Goal: Obtain resource: Obtain resource

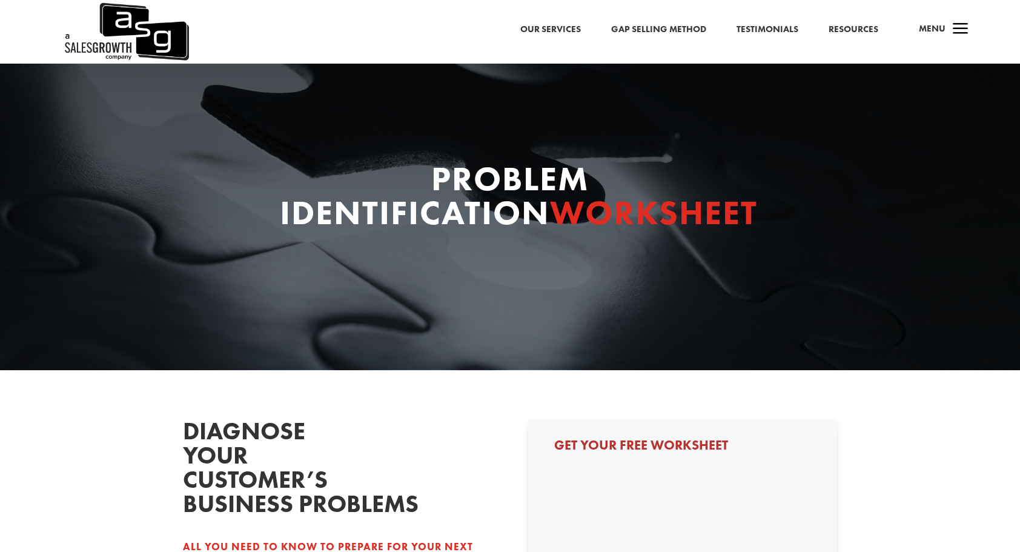
scroll to position [400, 0]
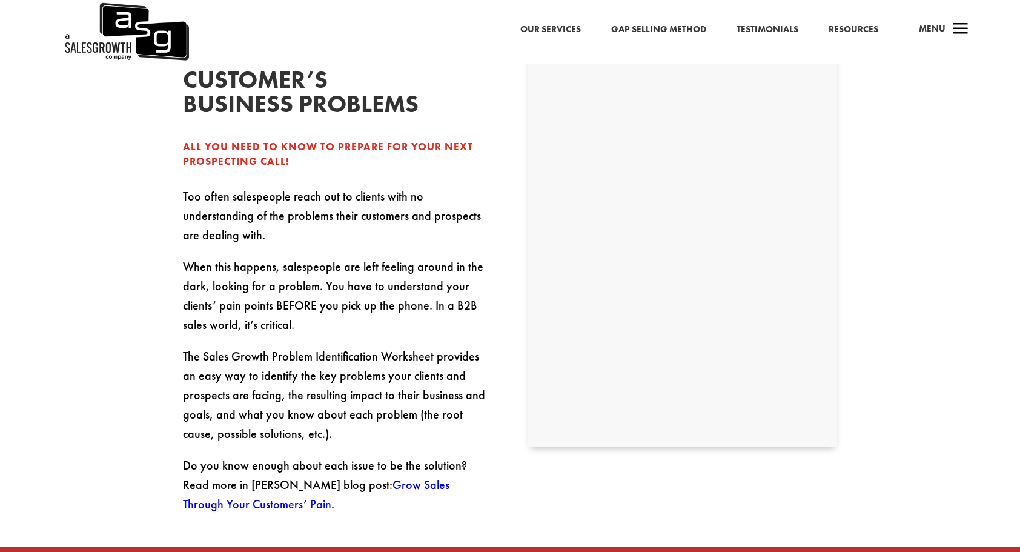
select select "Individual Contributor (AE, SDR, CSM, etc)"
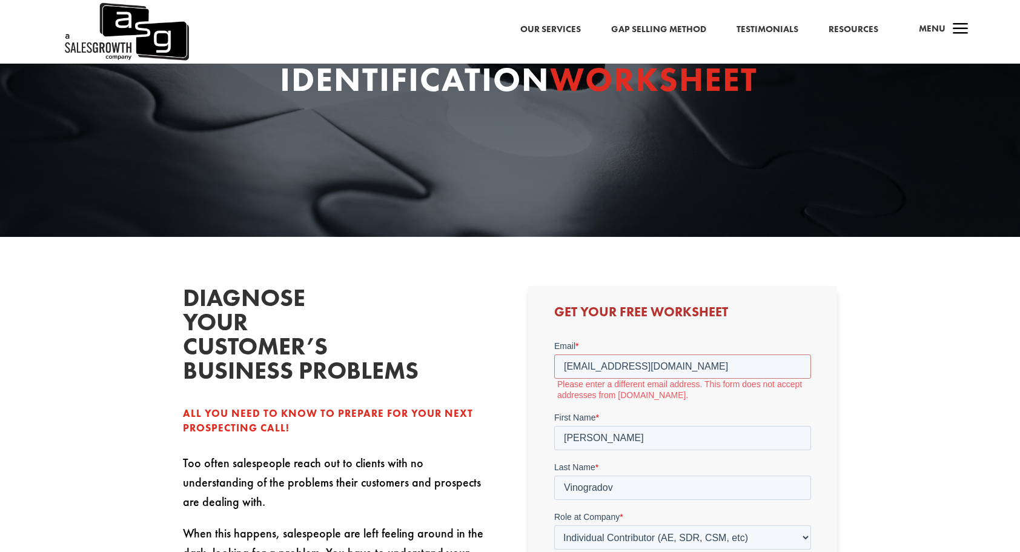
scroll to position [105, 0]
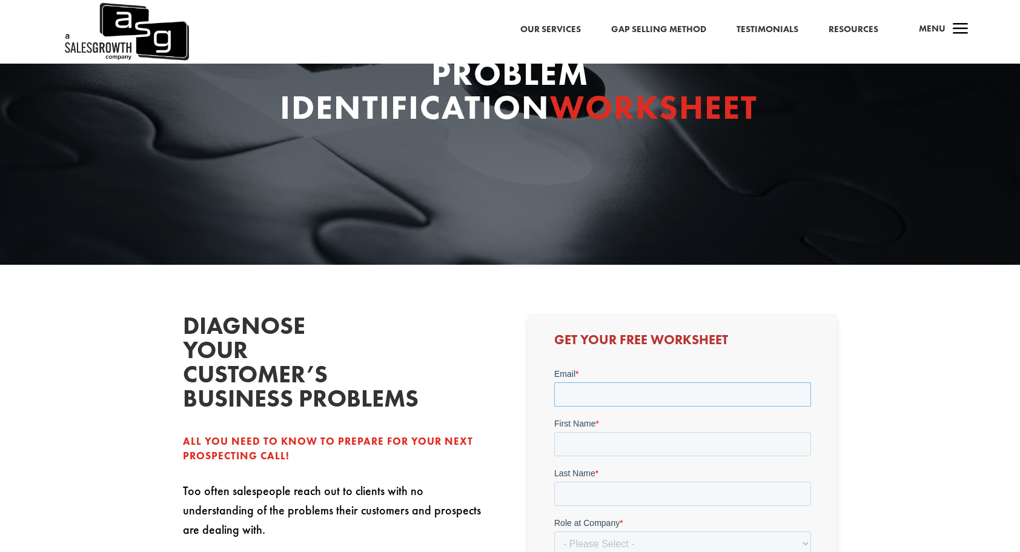
click at [693, 396] on input "Email *" at bounding box center [682, 394] width 257 height 24
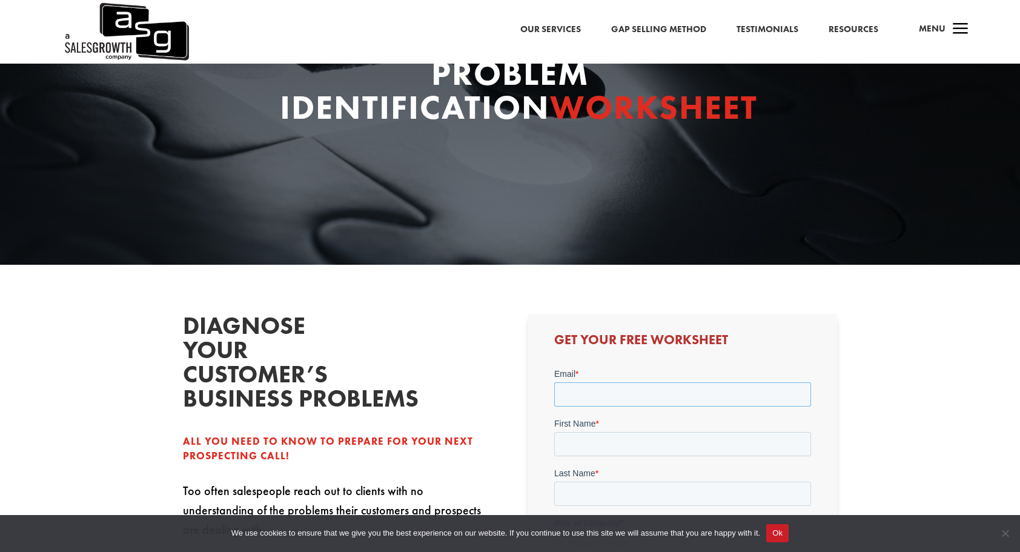
type input "danielvinog@gmail.com"
type input "Daniel"
type input "Vinogradov"
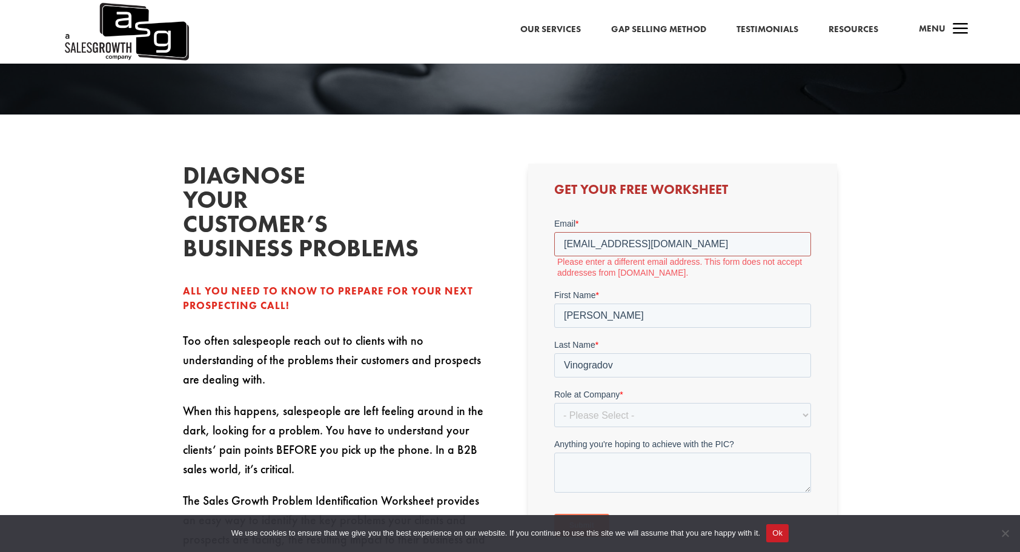
scroll to position [255, 0]
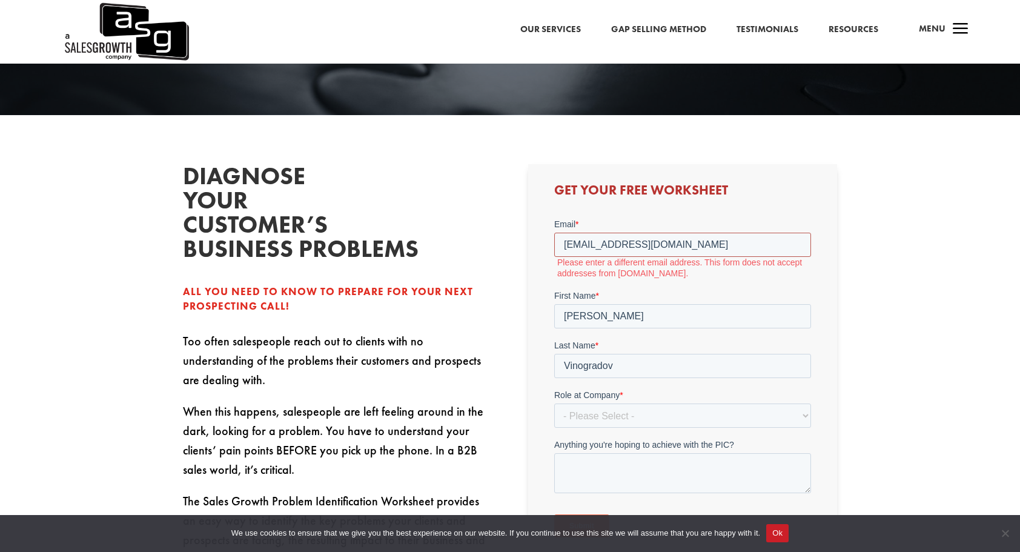
click at [554, 514] on input "Submit" at bounding box center [581, 525] width 55 height 23
click at [554, 550] on input "Submit" at bounding box center [581, 561] width 55 height 23
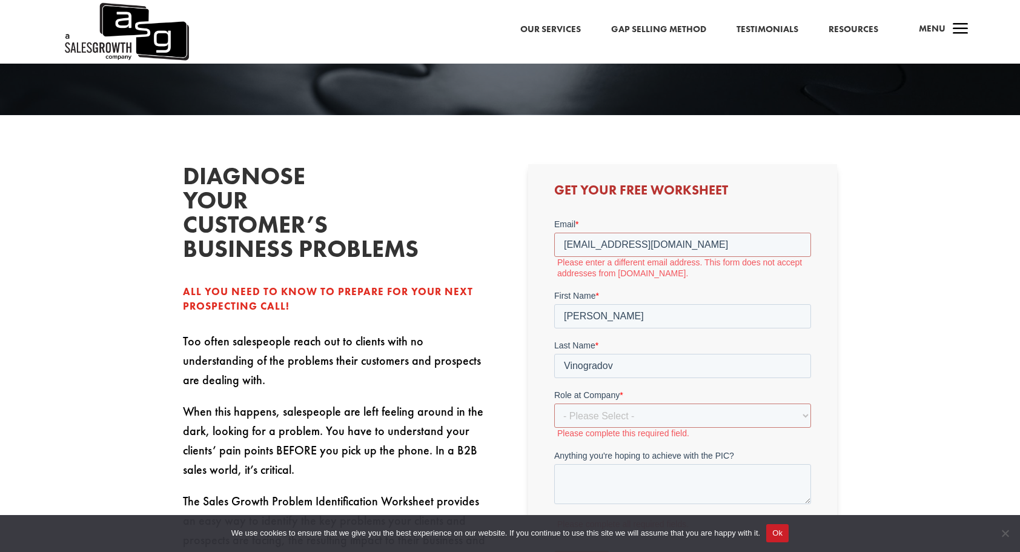
click at [554, 550] on input "Submit" at bounding box center [581, 561] width 55 height 23
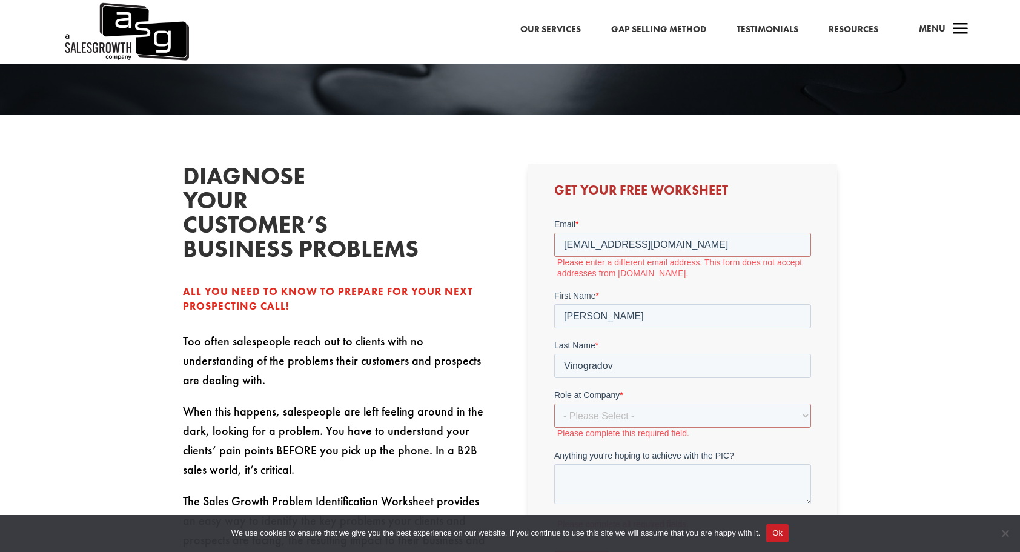
click at [554, 550] on input "Submit" at bounding box center [581, 561] width 55 height 23
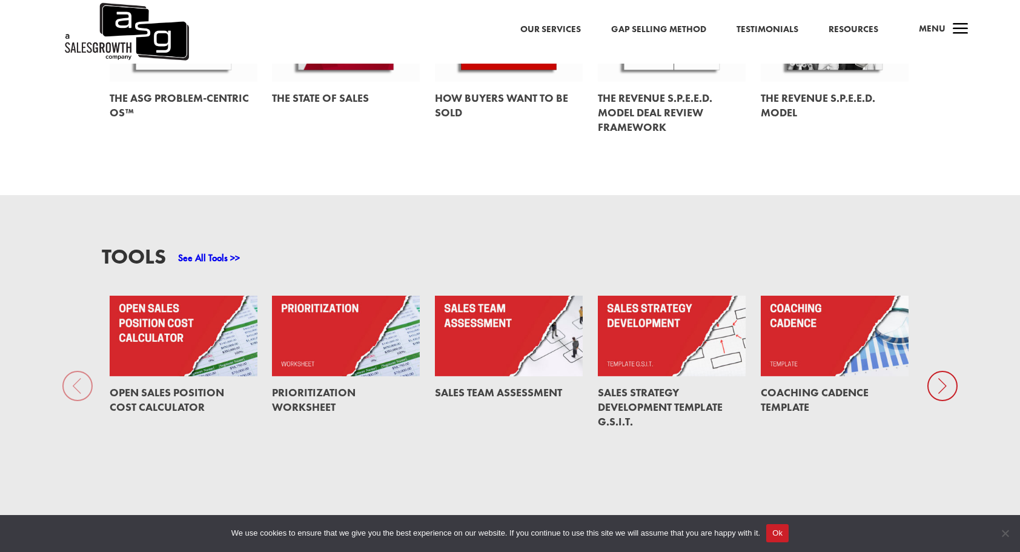
scroll to position [872, 0]
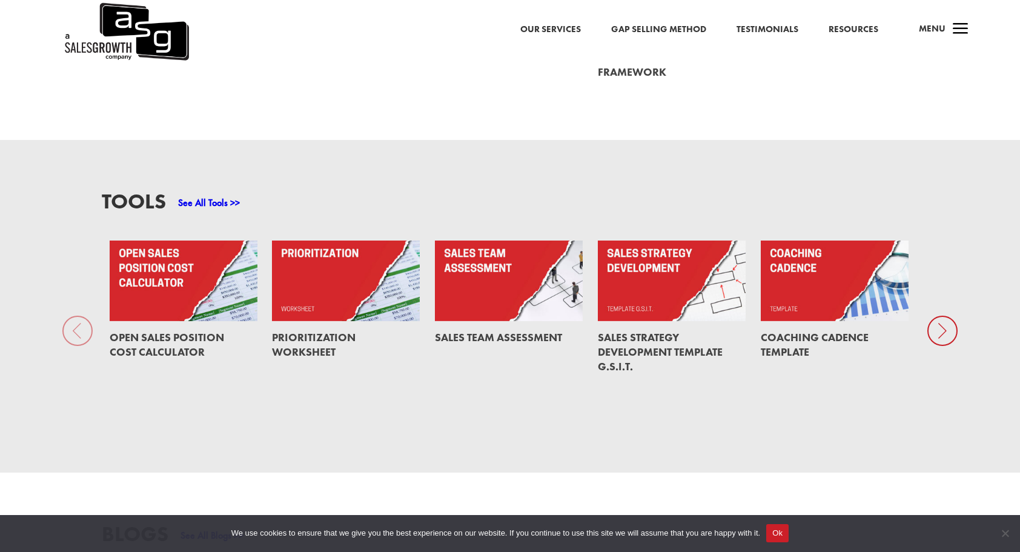
click at [949, 316] on icon at bounding box center [942, 331] width 30 height 30
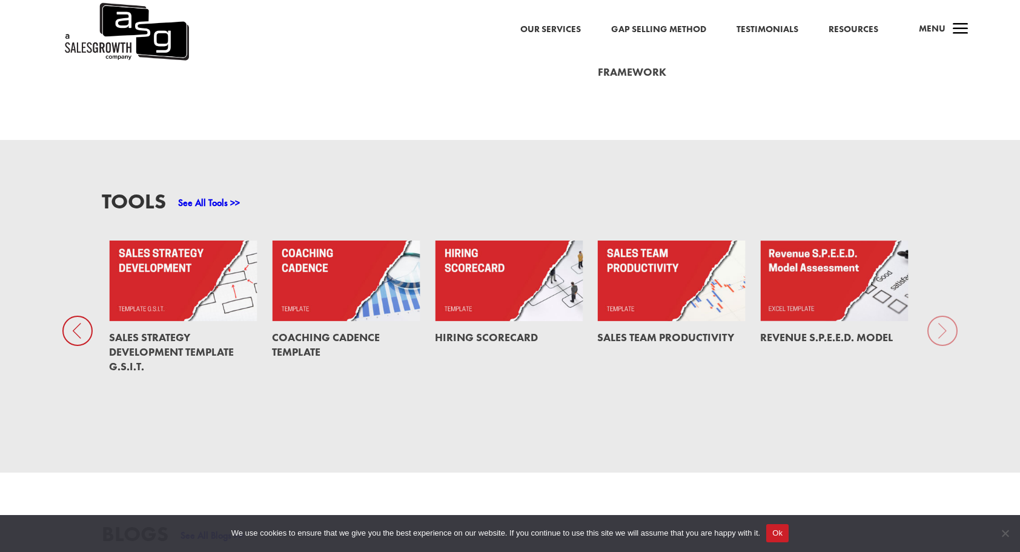
click at [949, 314] on div "Tools See All Tools >> Open Sales Position Cost Calculator Prioritization Works…" at bounding box center [510, 306] width 1020 height 333
click at [224, 196] on link "See All Tools >>" at bounding box center [209, 202] width 62 height 13
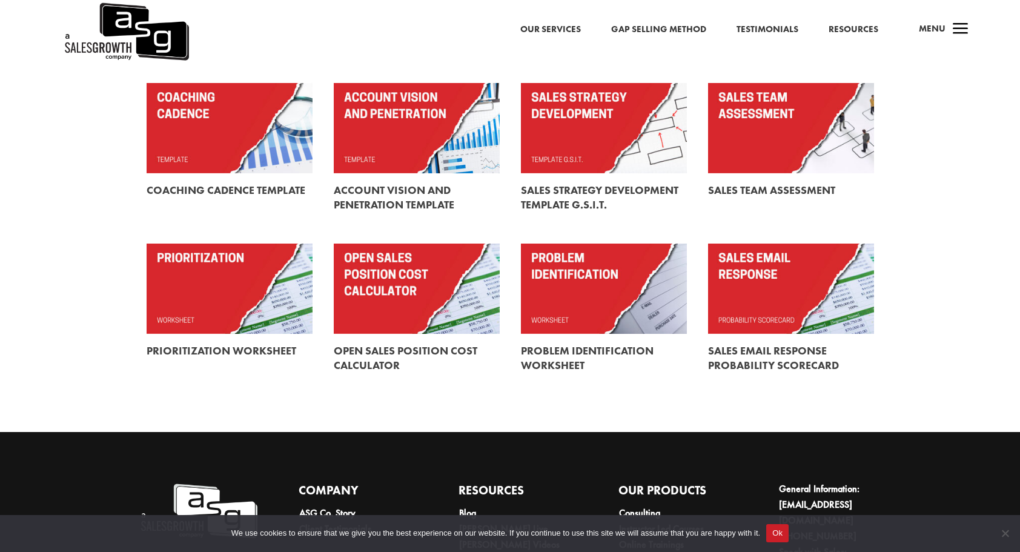
scroll to position [330, 0]
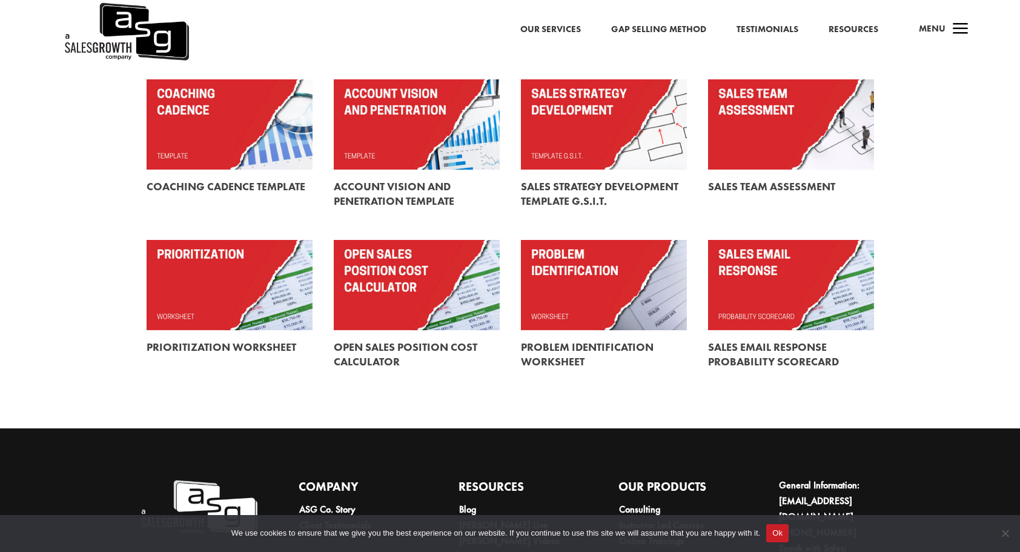
click at [574, 299] on link at bounding box center [604, 285] width 166 height 90
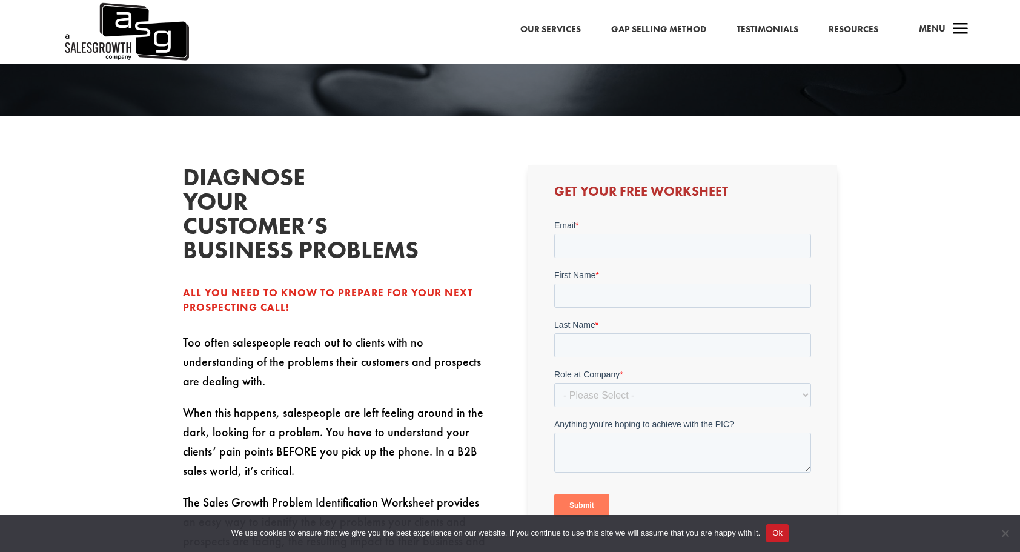
scroll to position [262, 0]
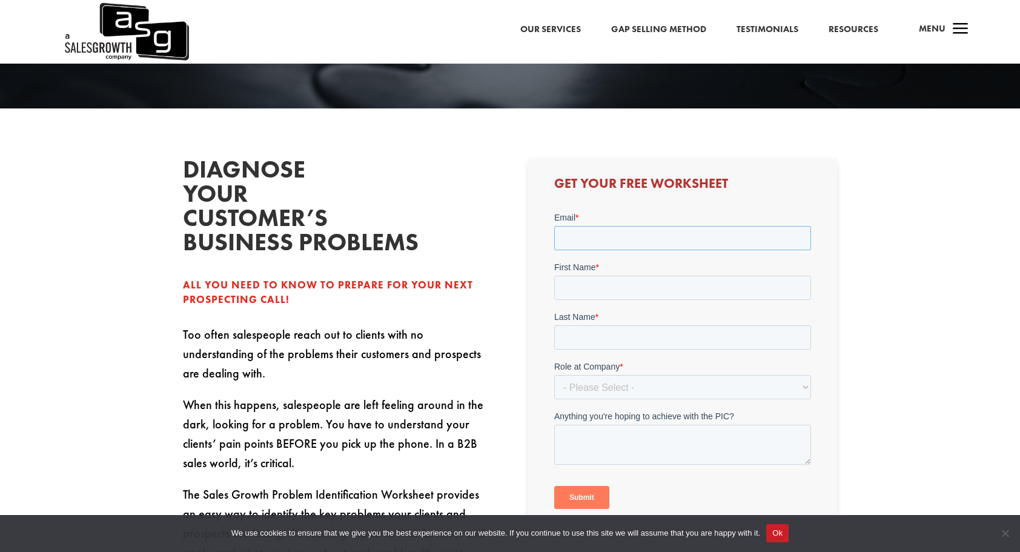
click at [649, 234] on input "Email *" at bounding box center [682, 237] width 257 height 24
type input "[EMAIL_ADDRESS][DOMAIN_NAME]"
type input "[PERSON_NAME]"
type input "Vinogradov"
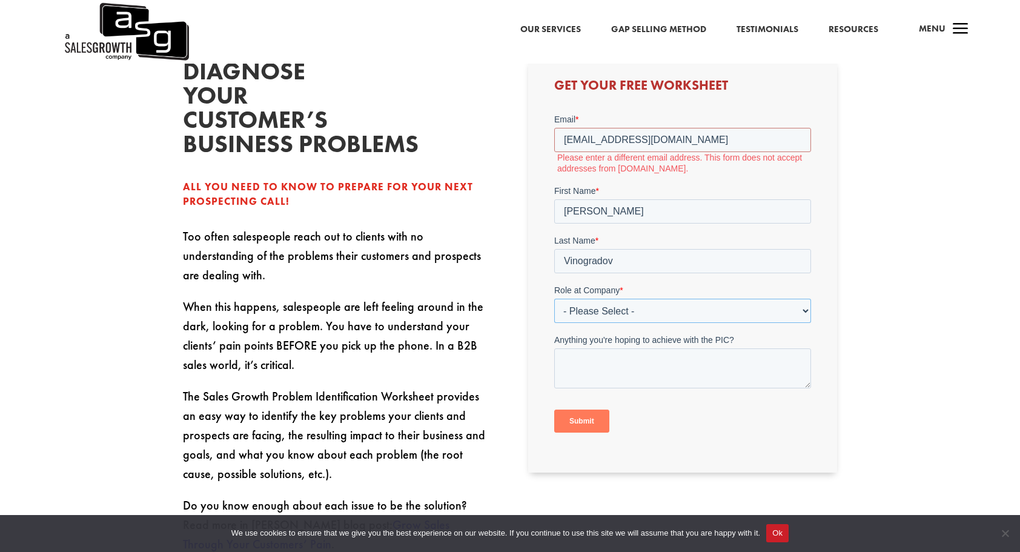
click at [695, 310] on select "- Please Select - C-Level (CRO, CSO, etc) Senior Leadership (VP of Sales, VP of…" at bounding box center [682, 310] width 257 height 24
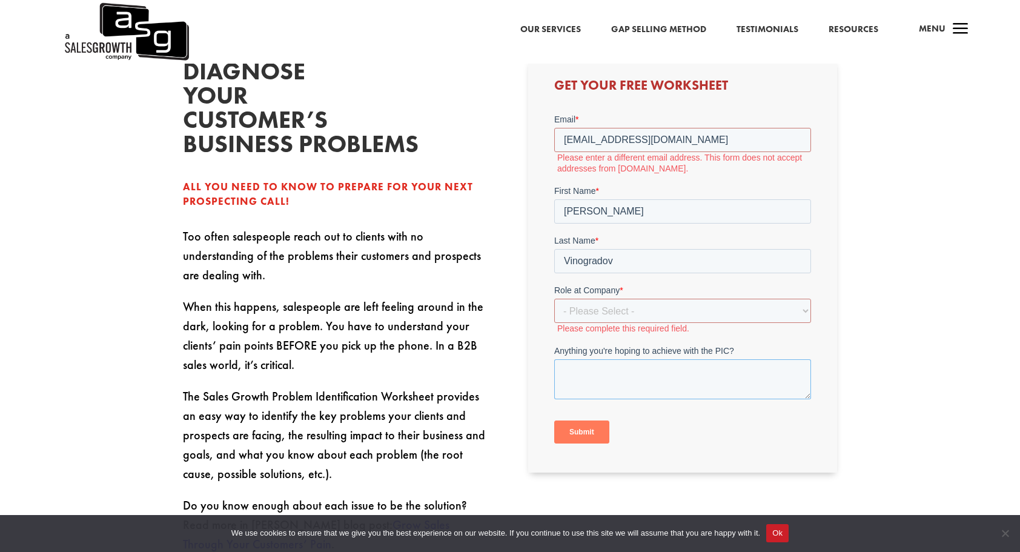
click at [658, 384] on textarea "Anything you're hoping to achieve with the PIC?" at bounding box center [682, 379] width 257 height 40
click at [696, 310] on select "- Please Select - C-Level (CRO, CSO, etc) Senior Leadership (VP of Sales, VP of…" at bounding box center [682, 310] width 257 height 24
click at [471, 275] on p "Too often salespeople reach out to clients with no understanding of the problem…" at bounding box center [337, 262] width 309 height 70
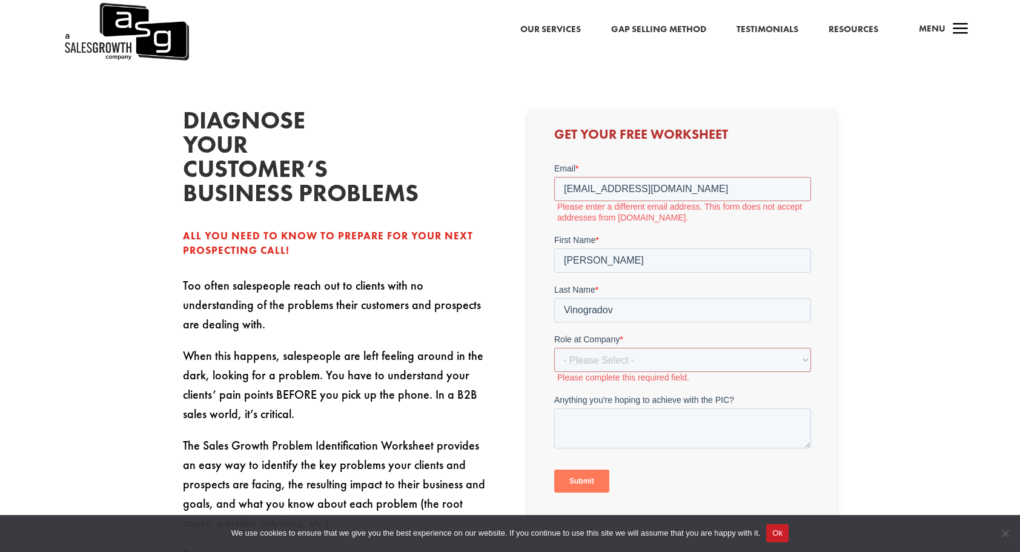
scroll to position [310, 0]
